Goal: Entertainment & Leisure: Consume media (video, audio)

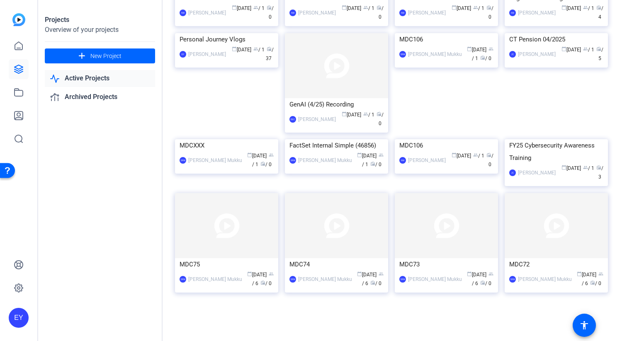
scroll to position [2276, 0]
click at [246, 46] on div "Personal Journey Vlogs" at bounding box center [227, 39] width 94 height 12
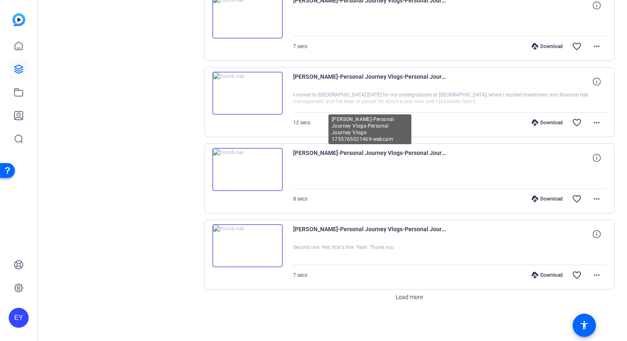
scroll to position [650, 0]
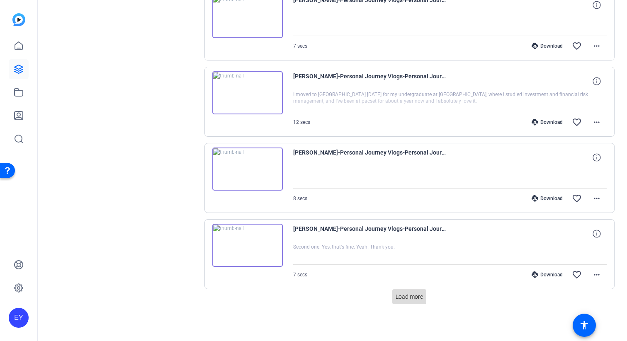
click at [417, 296] on span "Load more" at bounding box center [409, 297] width 27 height 9
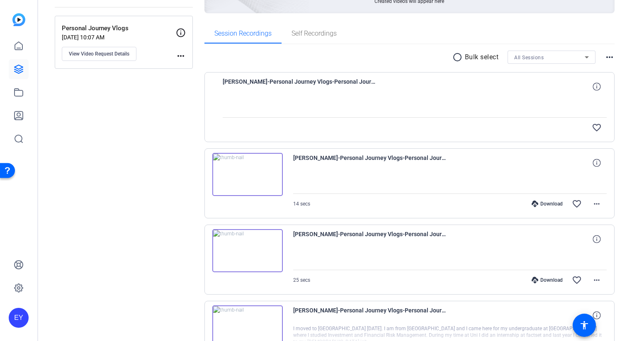
scroll to position [105, 0]
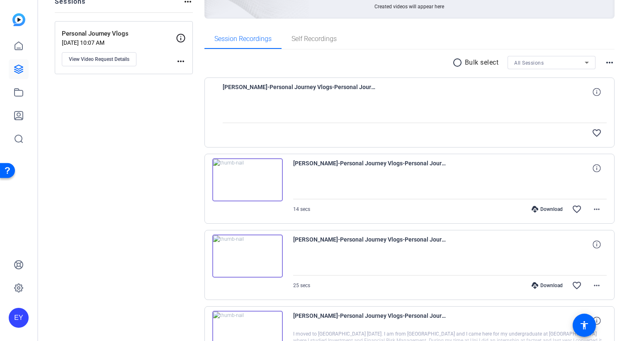
click at [236, 179] on img at bounding box center [247, 179] width 71 height 43
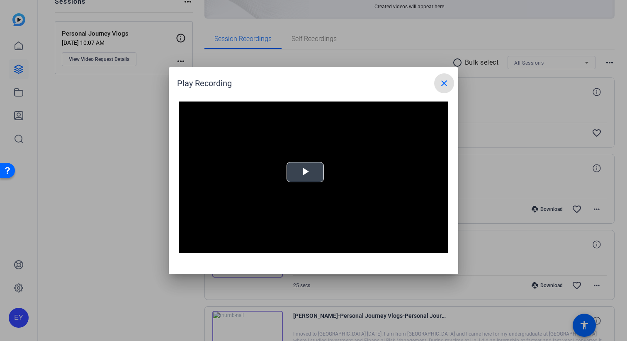
click at [288, 183] on video "Video Player" at bounding box center [314, 178] width 270 height 152
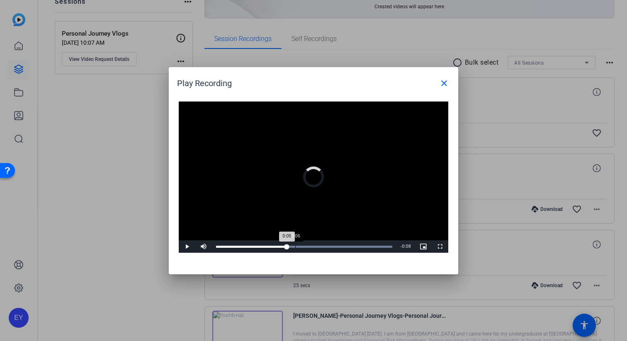
drag, startPoint x: 295, startPoint y: 247, endPoint x: 328, endPoint y: 249, distance: 32.8
click at [324, 250] on div "Loaded : 100.00% 0:06 0:05" at bounding box center [304, 247] width 185 height 12
click at [447, 80] on mat-icon "close" at bounding box center [444, 83] width 10 height 10
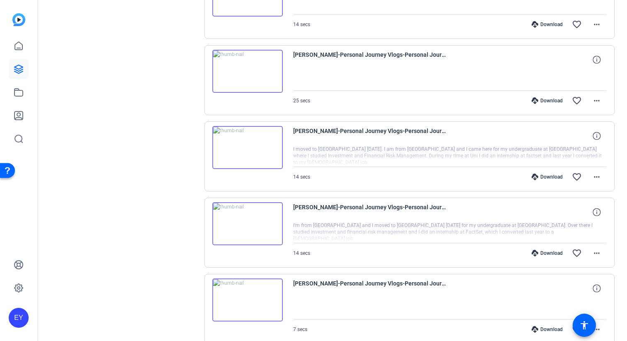
scroll to position [295, 0]
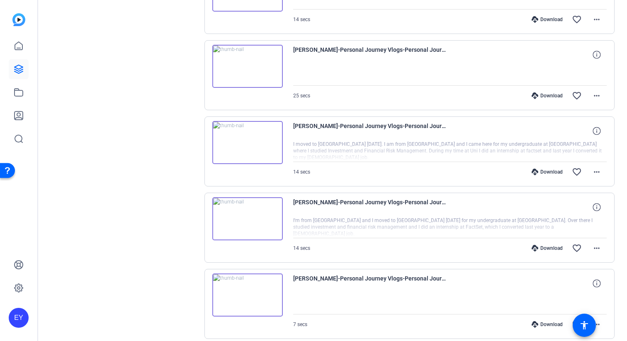
click at [243, 216] on img at bounding box center [247, 218] width 71 height 43
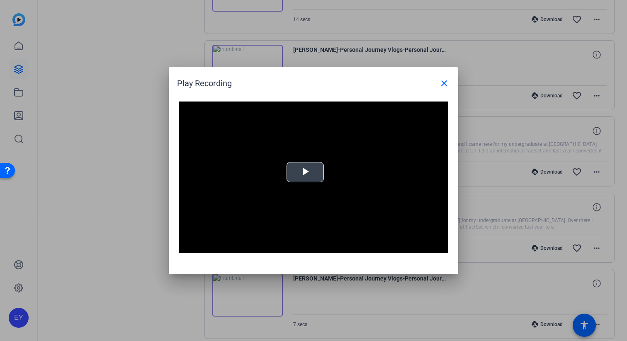
click at [305, 172] on span "Video Player" at bounding box center [305, 172] width 0 height 0
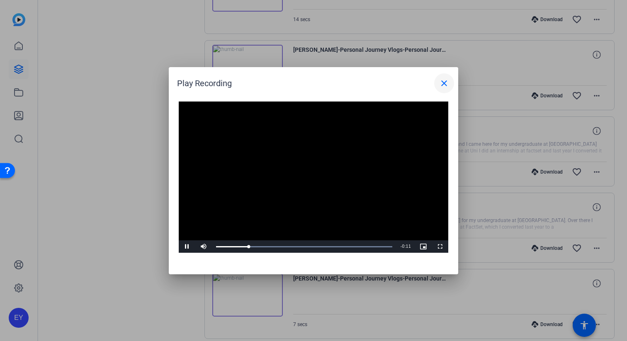
click at [444, 79] on mat-icon "close" at bounding box center [444, 83] width 10 height 10
